Goal: Task Accomplishment & Management: Use online tool/utility

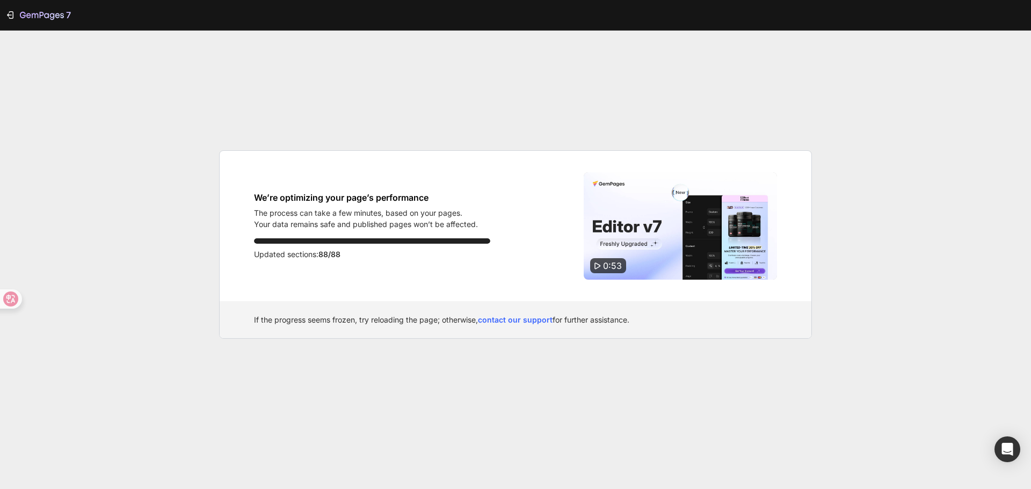
click at [407, 220] on p "Your data remains safe and published pages won’t be affected." at bounding box center [366, 224] width 224 height 11
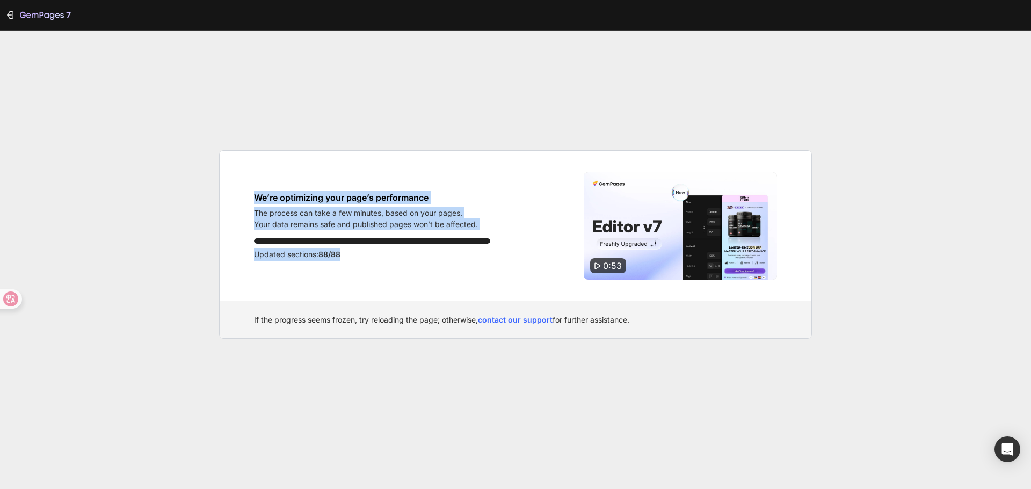
drag, startPoint x: 344, startPoint y: 261, endPoint x: 234, endPoint y: 197, distance: 128.0
click at [234, 197] on div "We’re optimizing your page’s performance The process can take a few minutes, ba…" at bounding box center [516, 226] width 592 height 150
click at [7, 21] on div "7" at bounding box center [38, 15] width 66 height 13
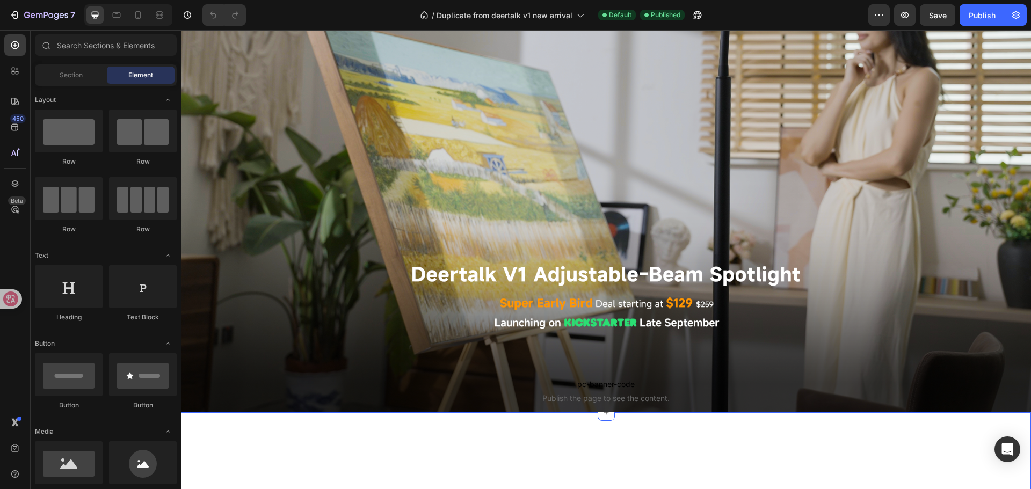
scroll to position [430, 0]
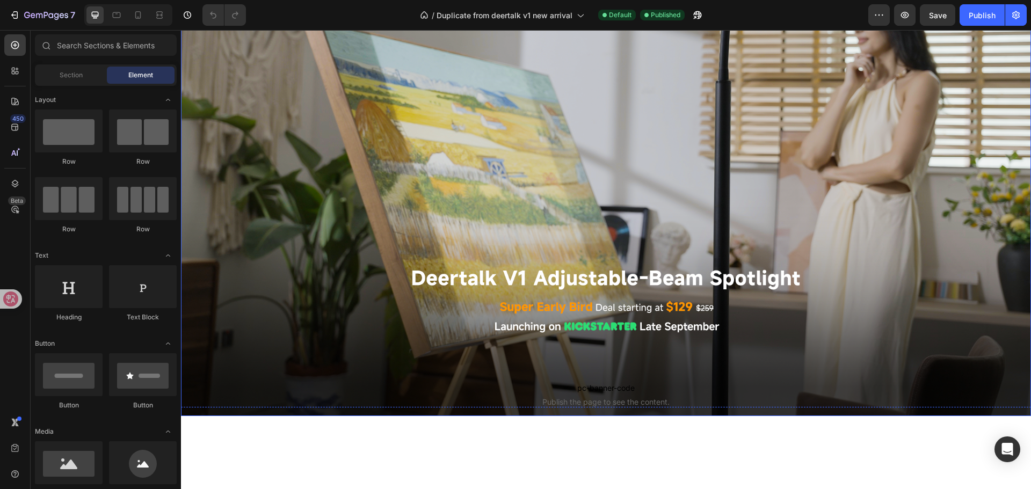
click at [695, 168] on div "pc-banner-code Publish the page to see the content. pc-banner-code" at bounding box center [606, 153] width 644 height 525
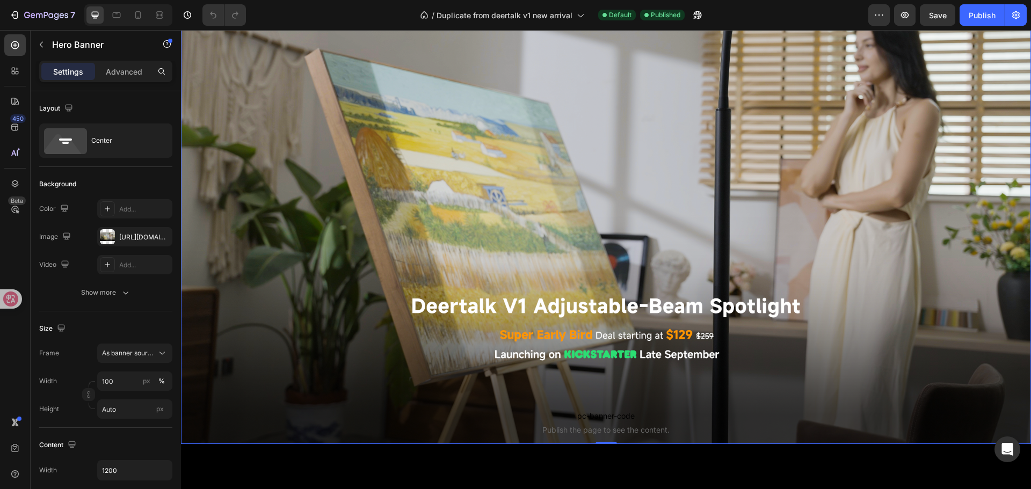
scroll to position [376, 0]
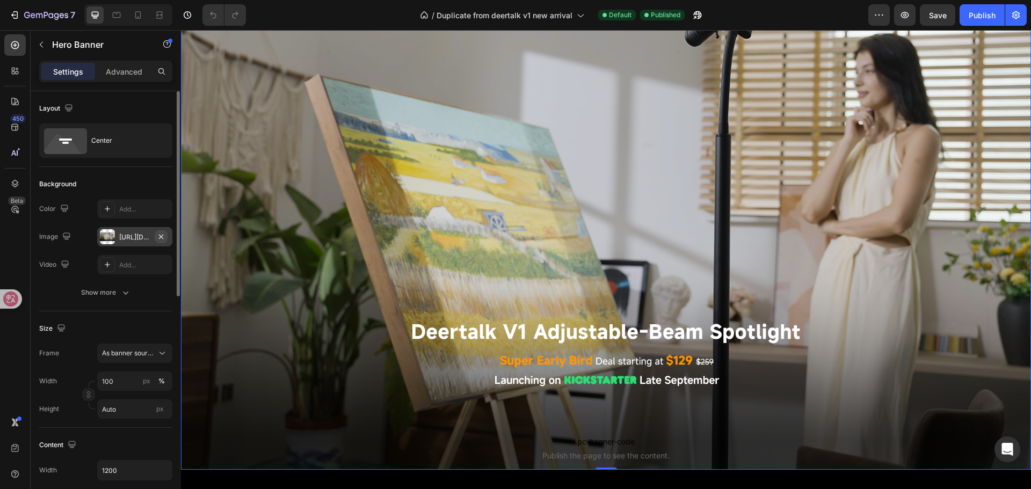
click at [163, 237] on icon "button" at bounding box center [161, 236] width 9 height 9
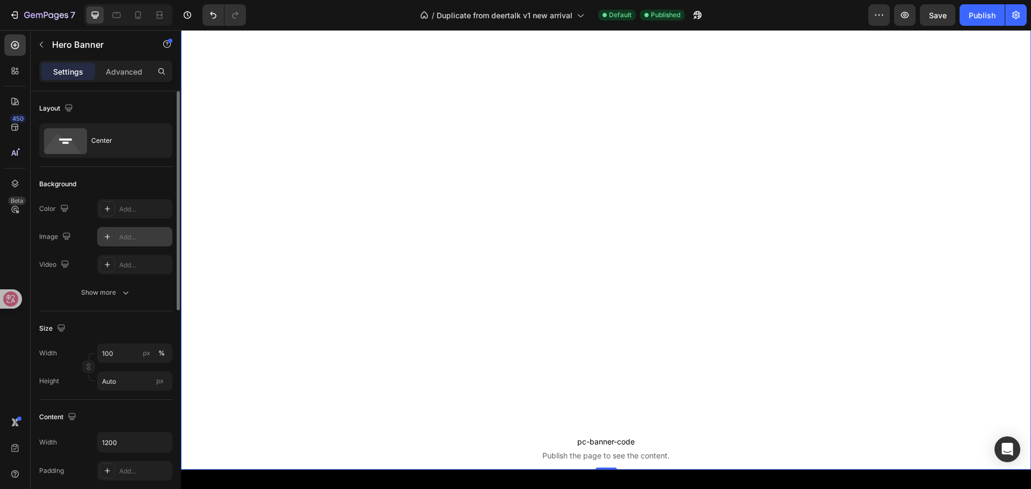
click at [109, 235] on icon at bounding box center [107, 236] width 9 height 9
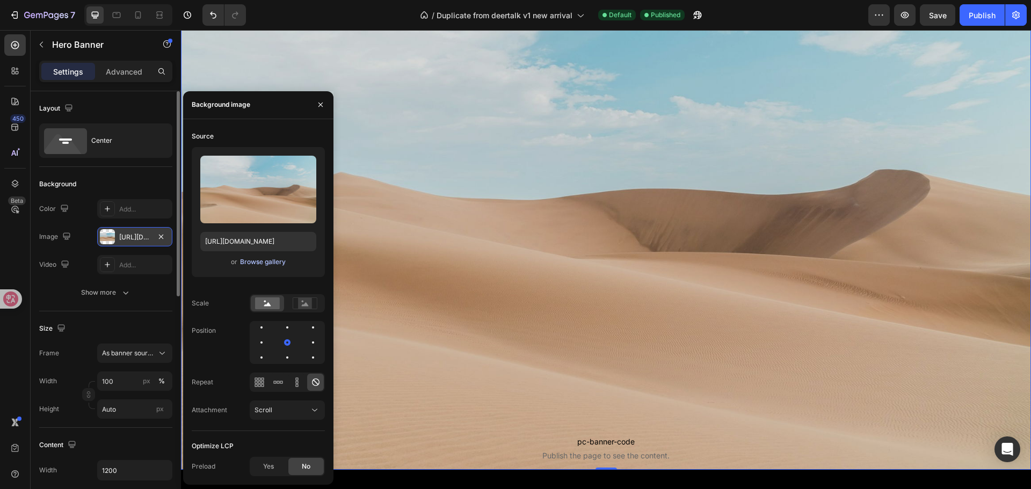
click at [260, 263] on div "Browse gallery" at bounding box center [263, 262] width 46 height 10
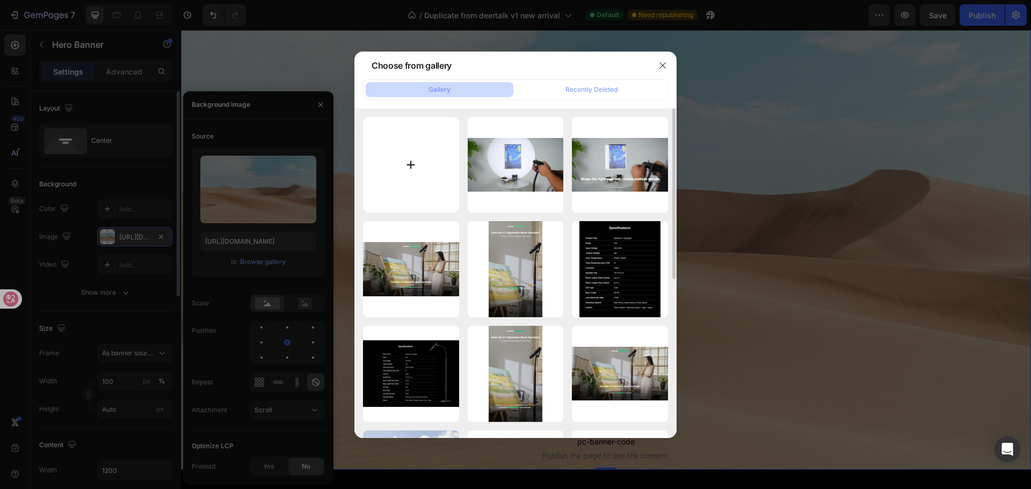
click at [405, 168] on input "file" at bounding box center [411, 165] width 96 height 96
type input "C:\fakepath\20250925-182023.webp"
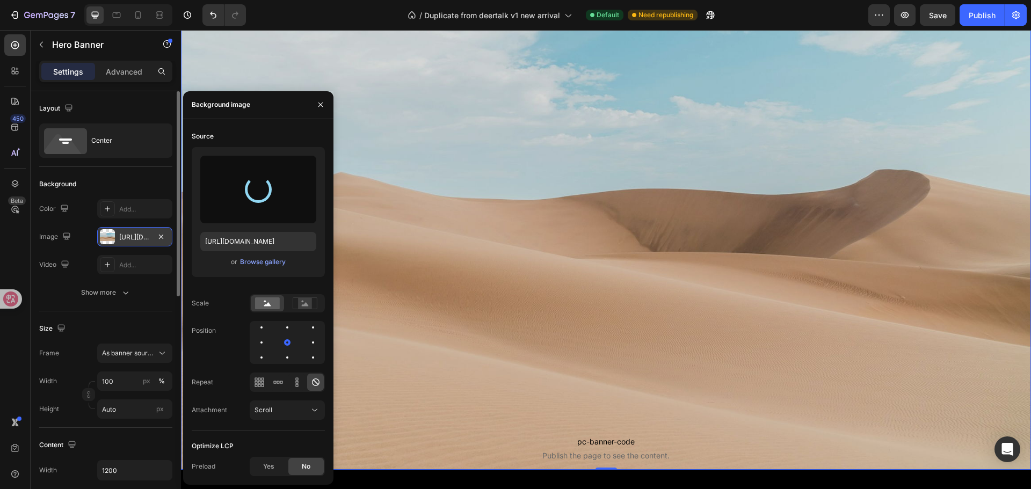
type input "[URL][DOMAIN_NAME]"
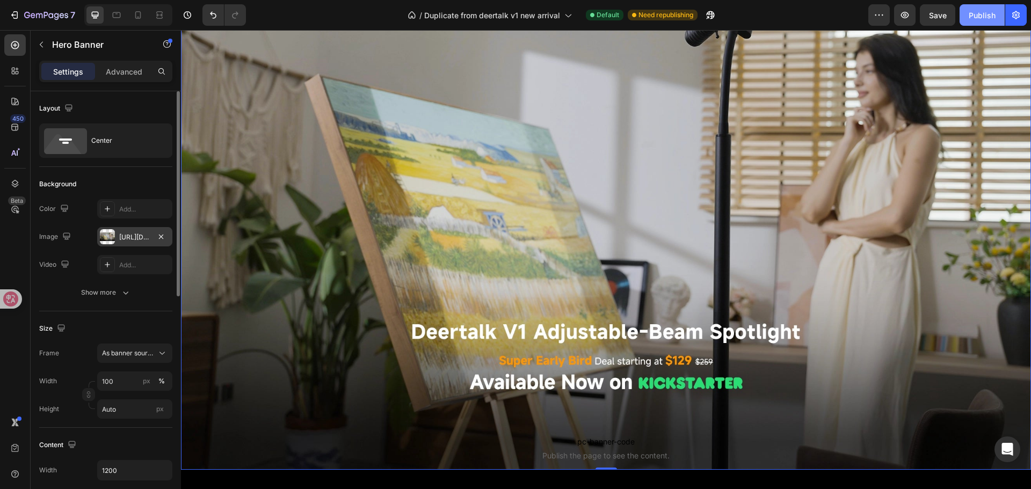
click at [979, 20] on div "Publish" at bounding box center [982, 15] width 27 height 11
click at [540, 465] on div "View live page" at bounding box center [535, 464] width 61 height 15
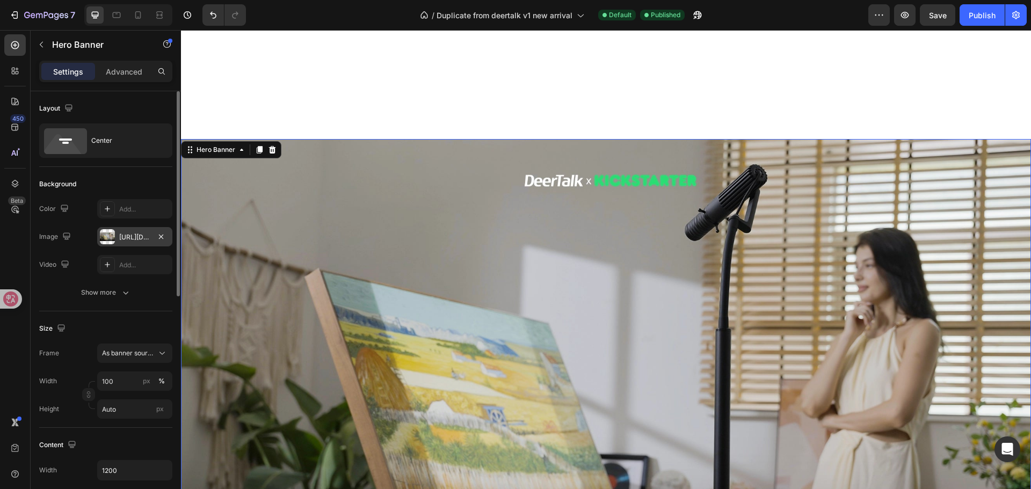
scroll to position [161, 0]
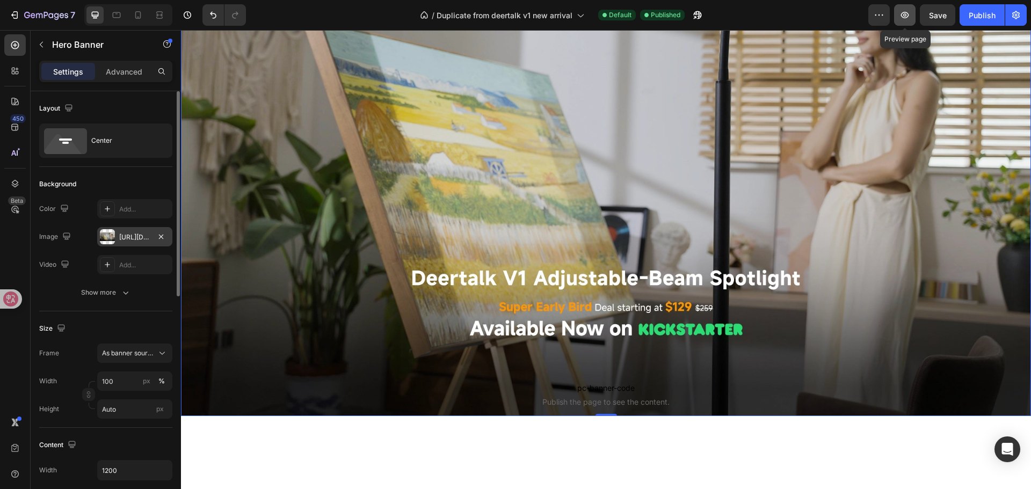
click at [910, 13] on icon "button" at bounding box center [904, 15] width 11 height 11
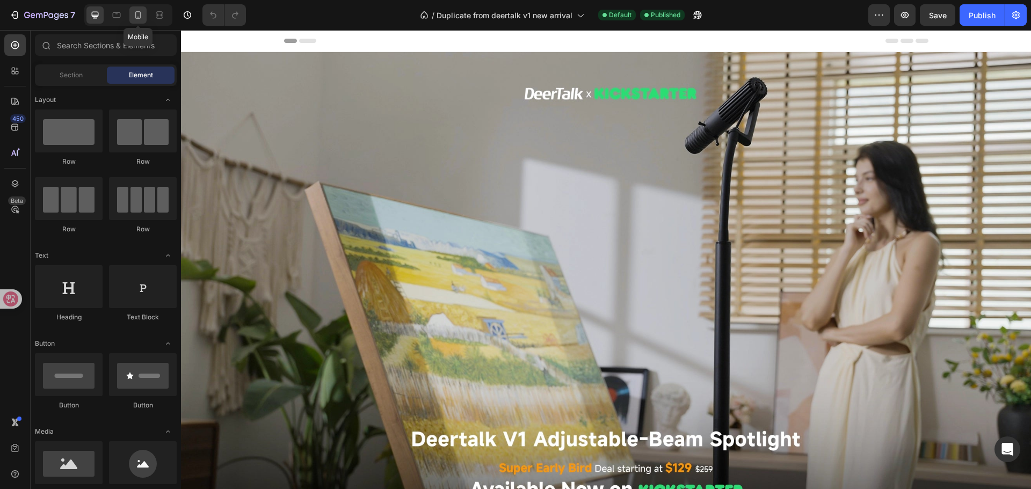
click at [139, 10] on icon at bounding box center [138, 15] width 11 height 11
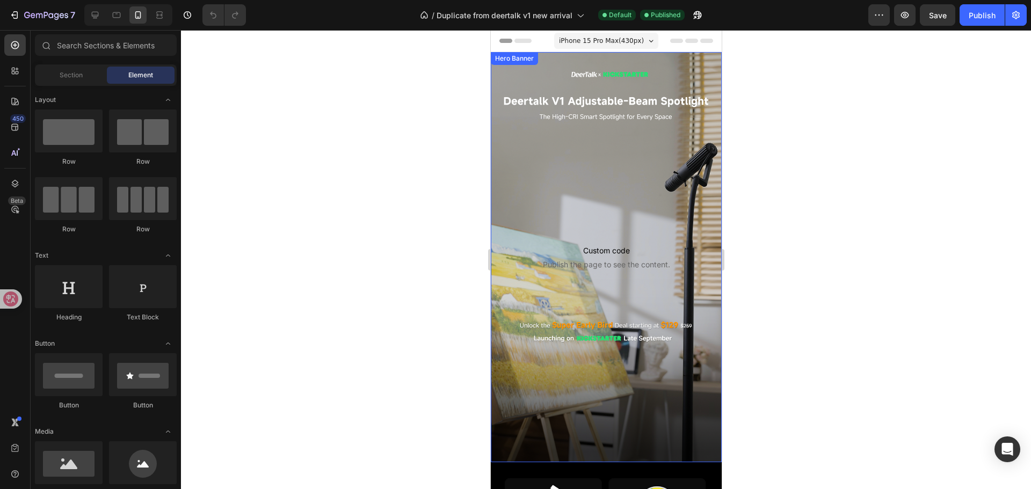
click at [616, 388] on div "Background Image" at bounding box center [605, 257] width 231 height 410
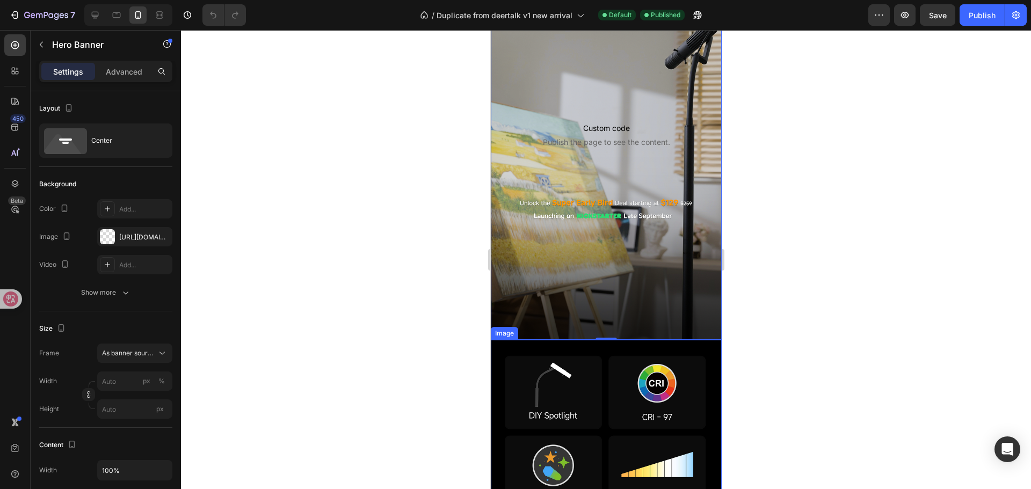
scroll to position [54, 0]
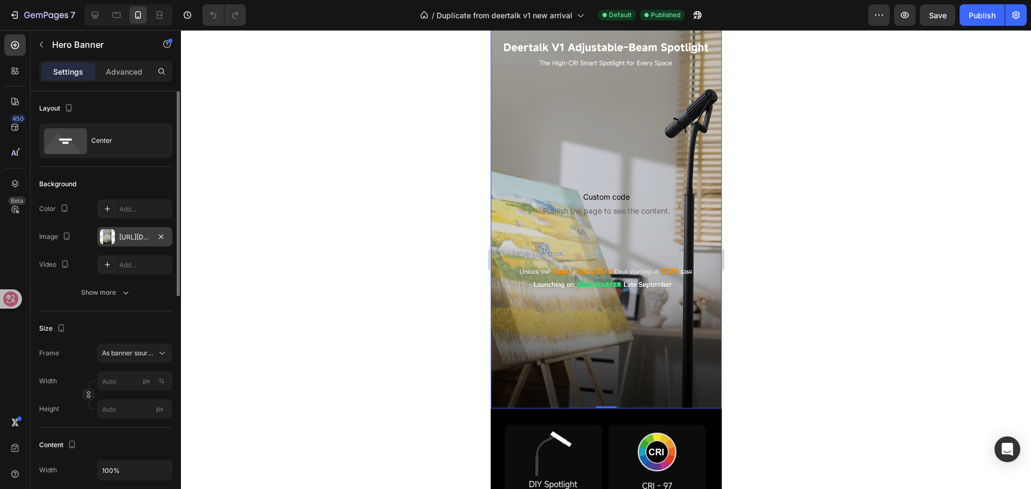
click at [103, 232] on div at bounding box center [107, 236] width 15 height 15
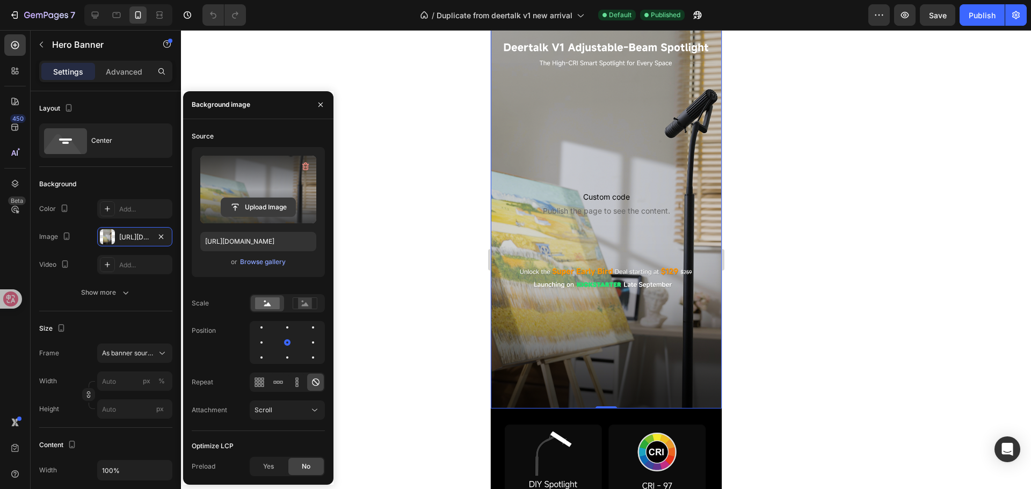
click at [243, 203] on input "file" at bounding box center [258, 207] width 74 height 18
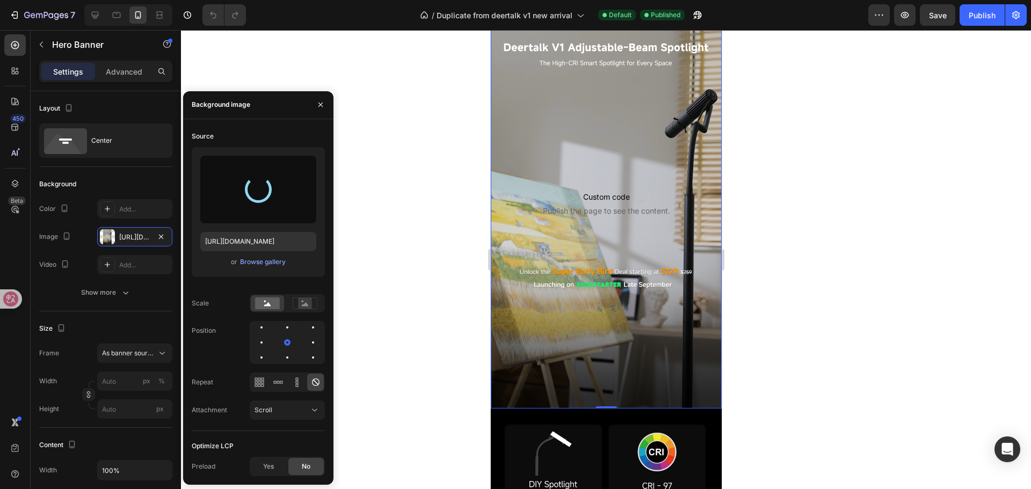
type input "https://cdn.shopify.com/s/files/1/0650/2105/0989/files/gempages_581019625022555…"
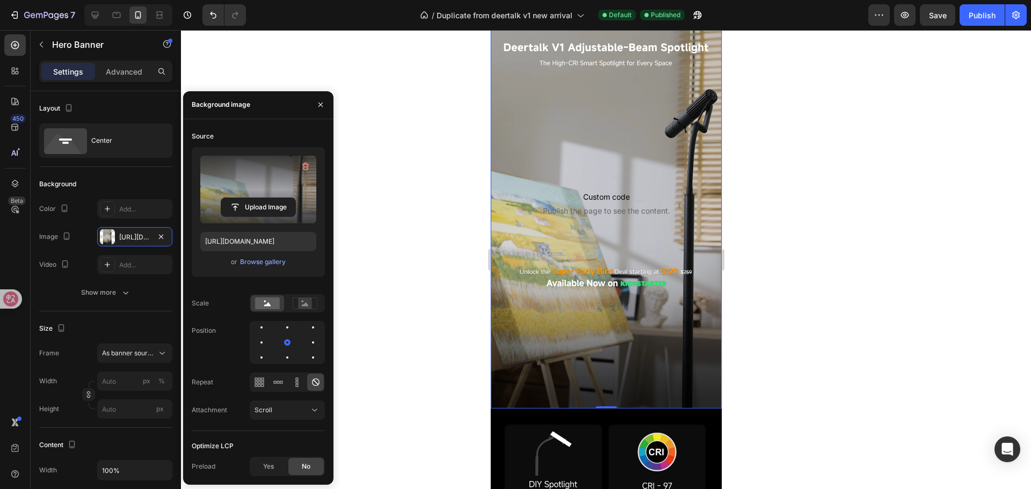
scroll to position [0, 0]
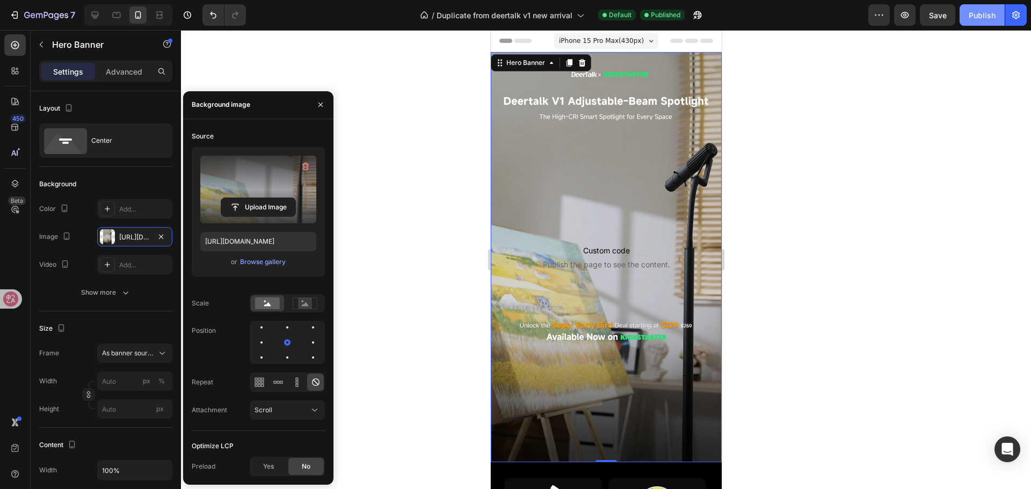
click at [987, 16] on div "Publish" at bounding box center [982, 15] width 27 height 11
